Goal: Information Seeking & Learning: Learn about a topic

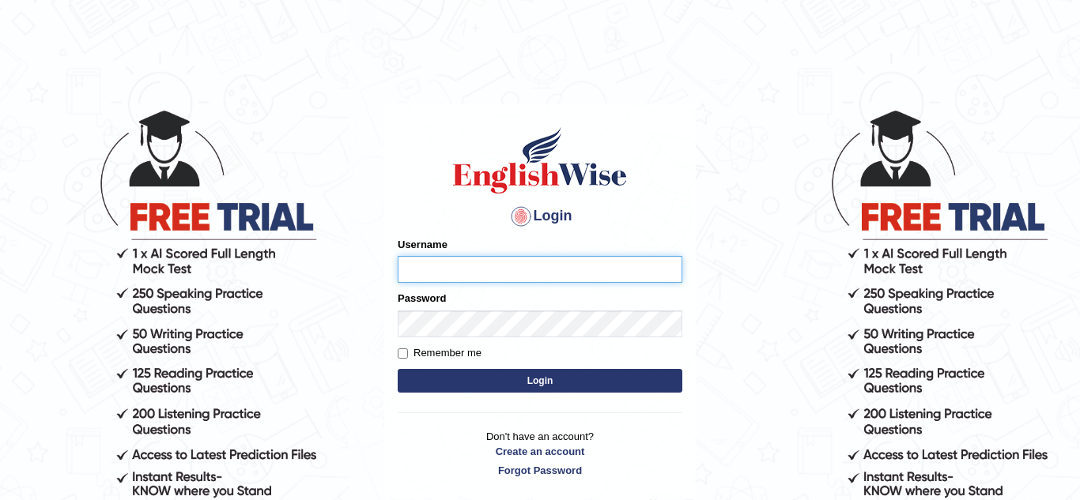
type input "hadia_parramatta"
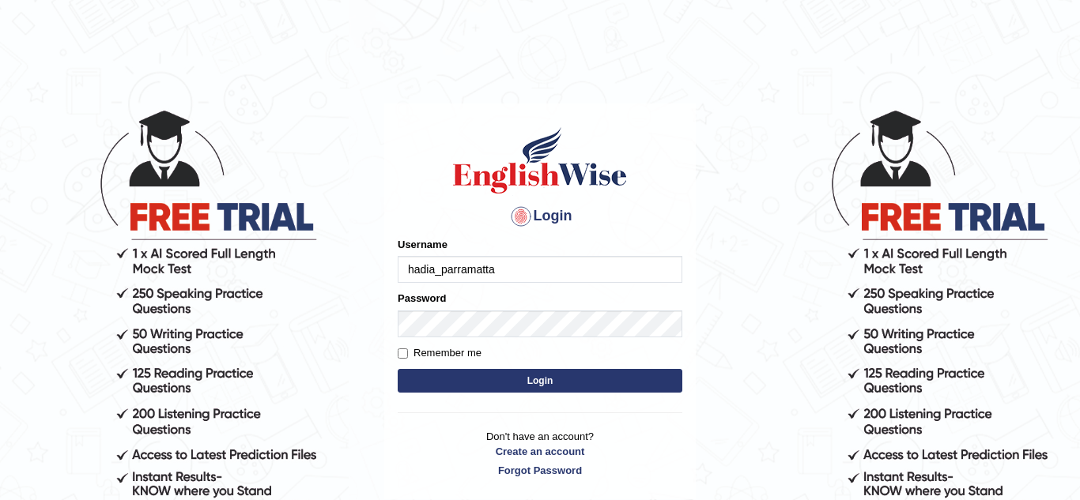
click at [599, 389] on button "Login" at bounding box center [540, 381] width 285 height 24
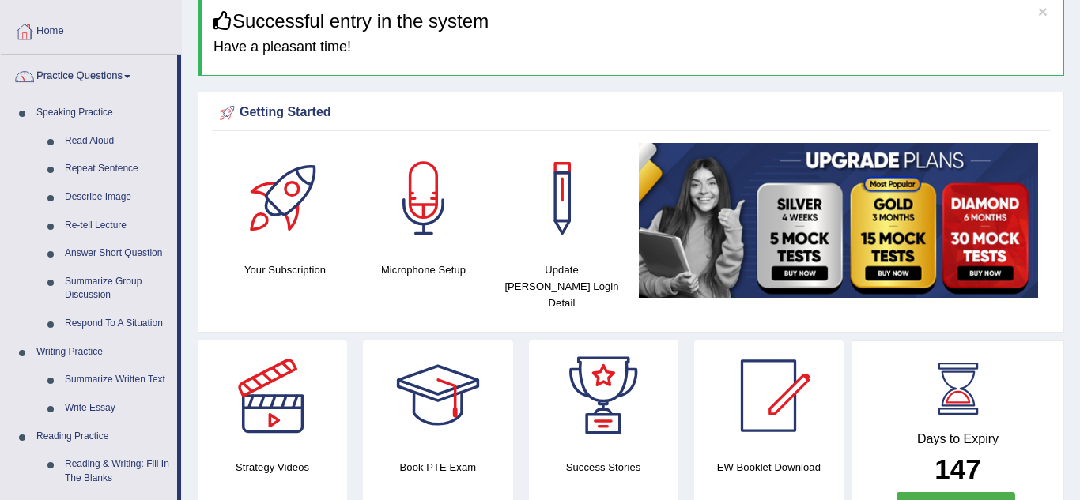
scroll to position [70, 0]
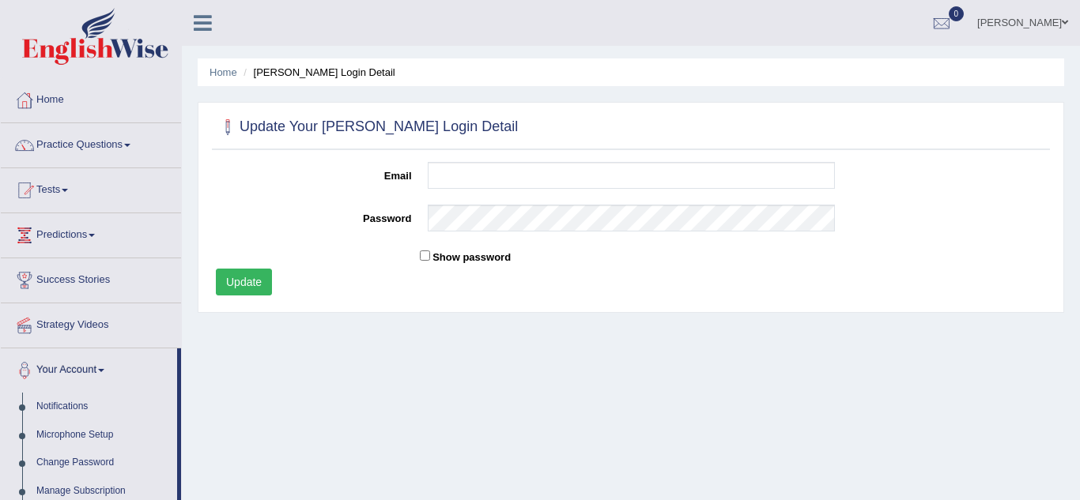
click at [85, 156] on link "Practice Questions" at bounding box center [91, 143] width 180 height 40
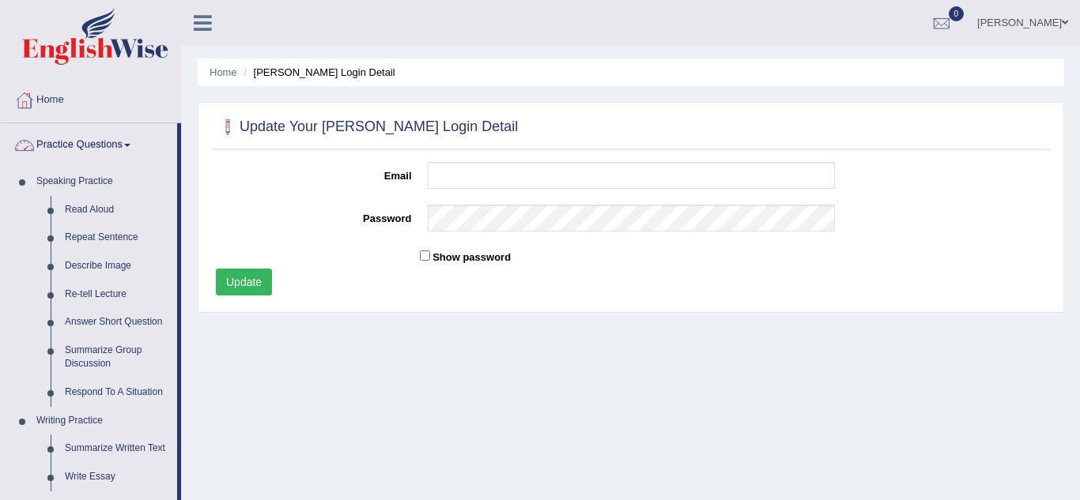
click at [74, 135] on link "Practice Questions" at bounding box center [89, 143] width 176 height 40
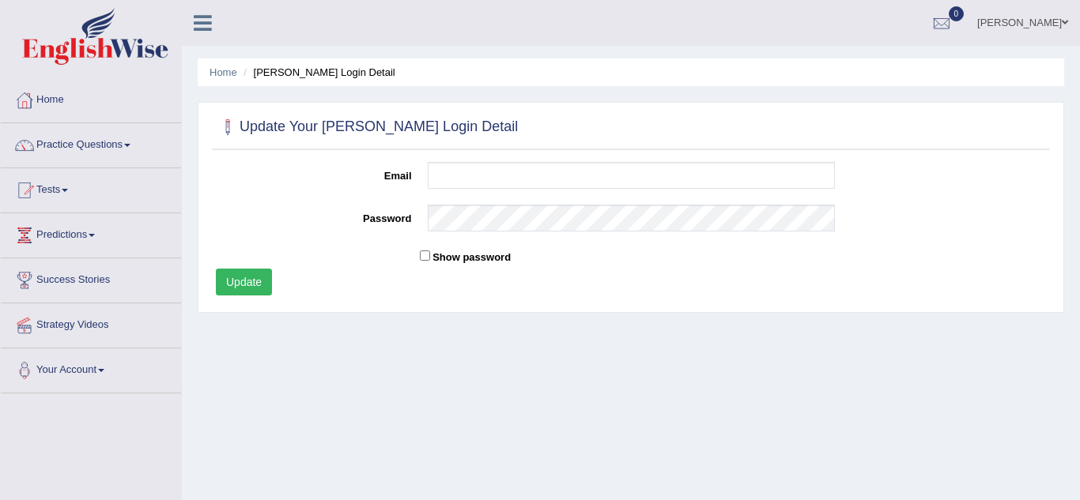
click at [97, 141] on link "Practice Questions" at bounding box center [91, 143] width 180 height 40
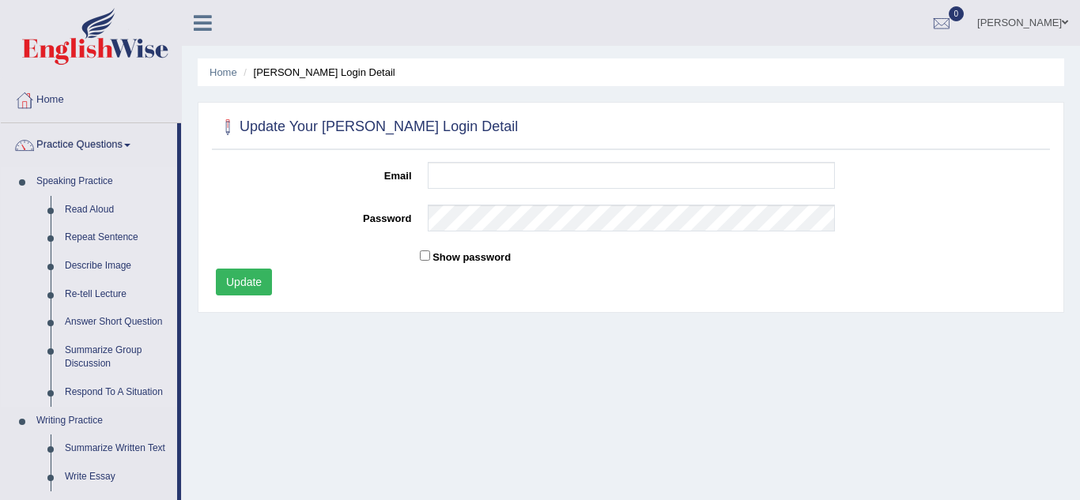
click at [81, 184] on link "Speaking Practice" at bounding box center [103, 182] width 148 height 28
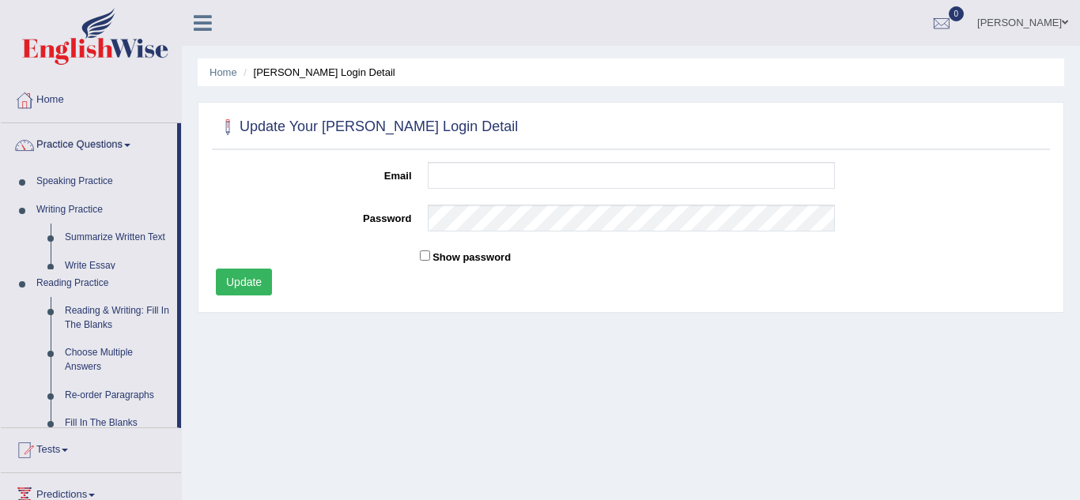
click at [51, 105] on link "Home" at bounding box center [91, 98] width 180 height 40
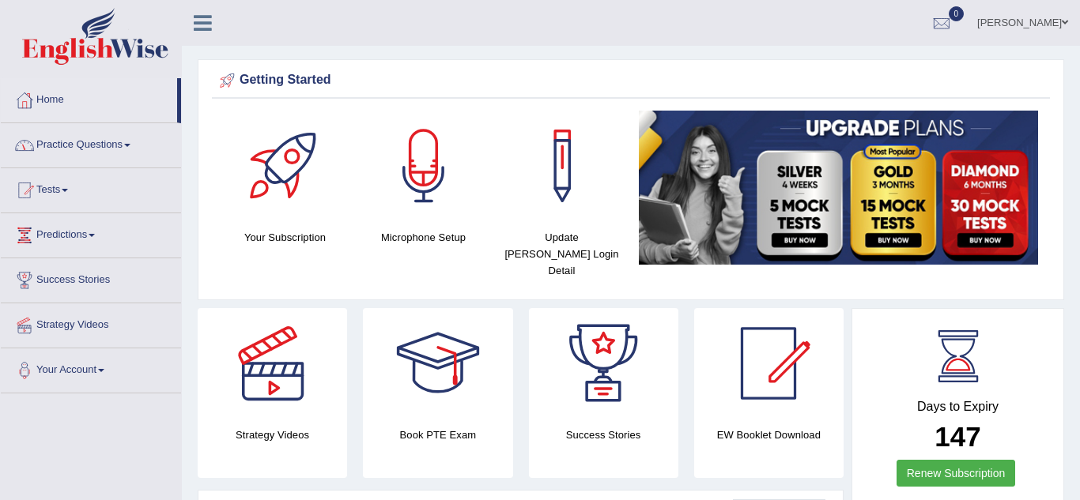
click at [87, 143] on link "Practice Questions" at bounding box center [91, 143] width 180 height 40
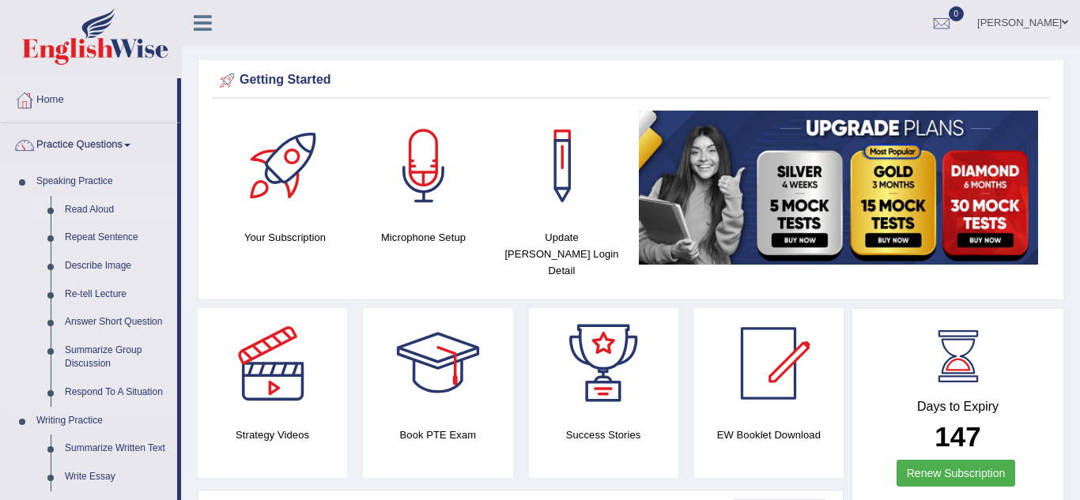
click at [83, 210] on link "Read Aloud" at bounding box center [117, 210] width 119 height 28
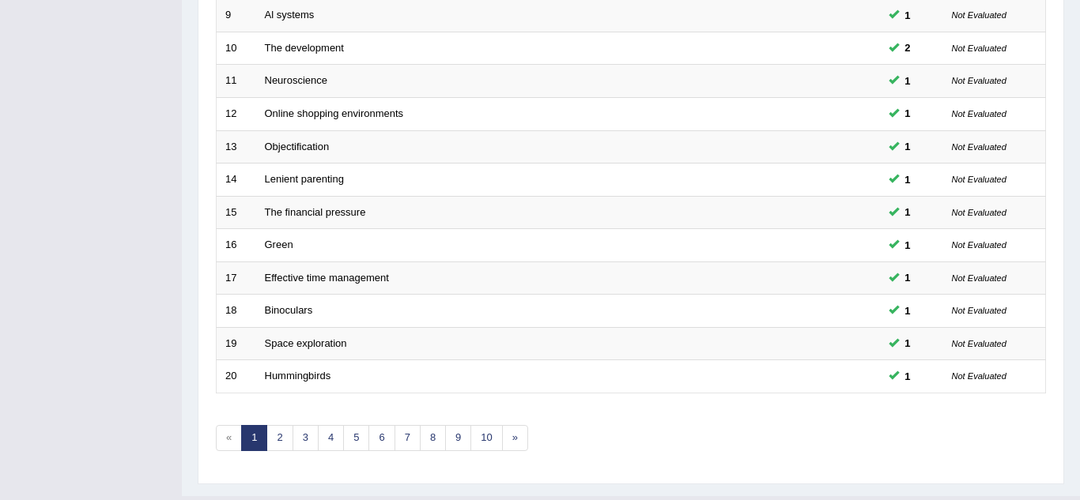
scroll to position [546, 0]
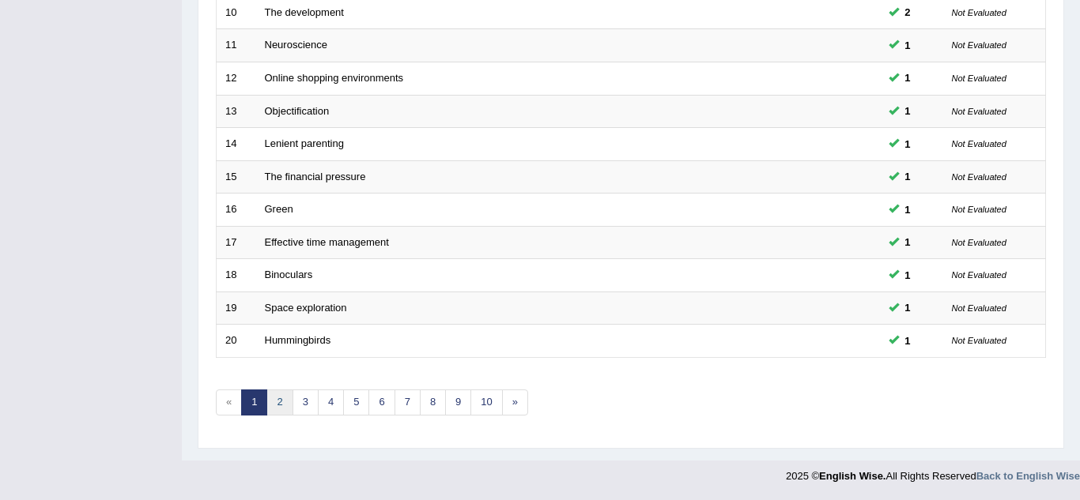
click at [285, 405] on link "2" at bounding box center [279, 403] width 26 height 26
